Goal: Transaction & Acquisition: Purchase product/service

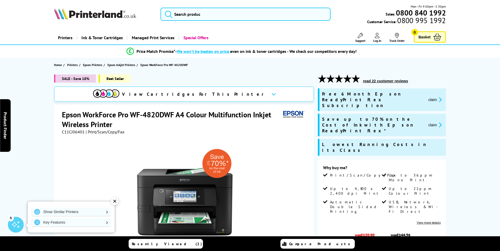
click at [213, 94] on span "View Cartridges For This Printer" at bounding box center [194, 94] width 145 height 6
click at [223, 96] on span "View Cartridges For This Printer" at bounding box center [194, 94] width 145 height 6
click at [232, 13] on input "search" at bounding box center [245, 14] width 170 height 13
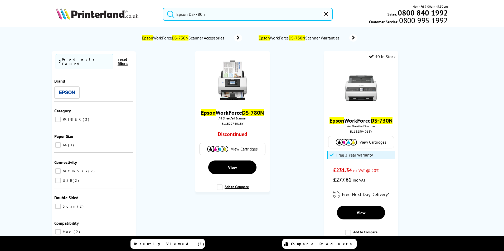
click at [163, 8] on button "submit" at bounding box center [169, 14] width 13 height 12
click at [229, 18] on input "Epson DS-780n" at bounding box center [248, 14] width 170 height 13
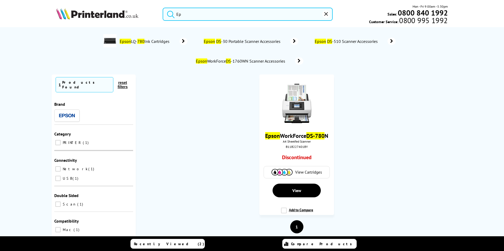
type input "E"
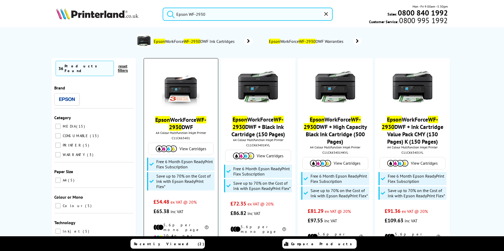
type input "Epson WF-2930"
click at [184, 97] on img at bounding box center [181, 88] width 40 height 40
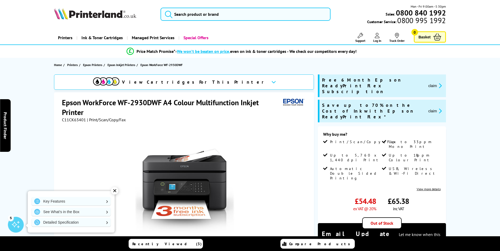
click at [217, 83] on span "View Cartridges For This Printer" at bounding box center [194, 82] width 145 height 6
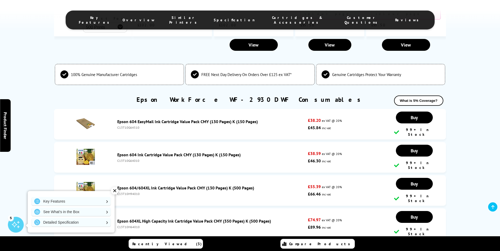
scroll to position [1387, 0]
